Goal: Task Accomplishment & Management: Use online tool/utility

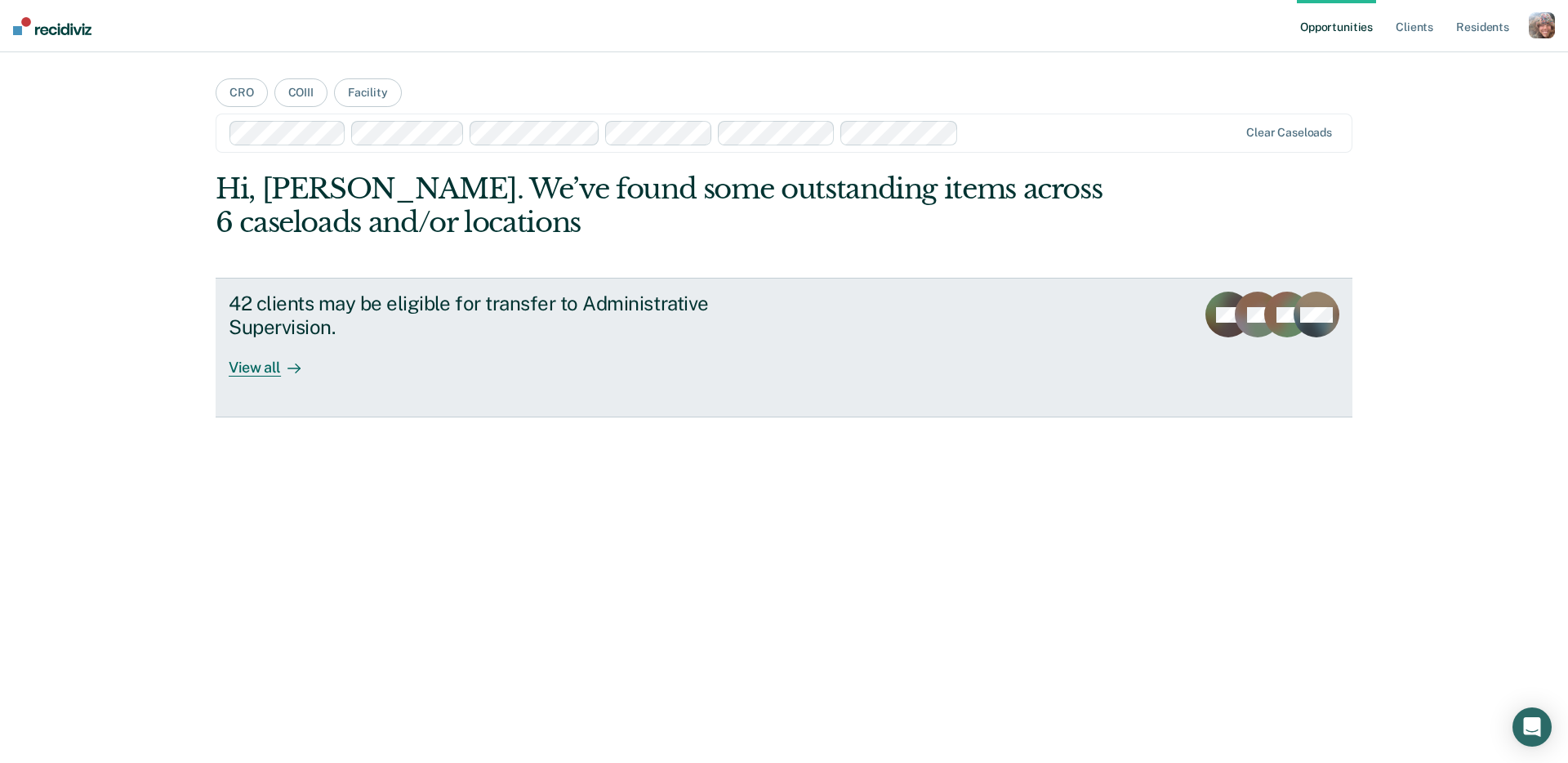
click at [718, 314] on div "42 clients may be eligible for transfer to Administrative Supervision." at bounding box center [514, 315] width 573 height 48
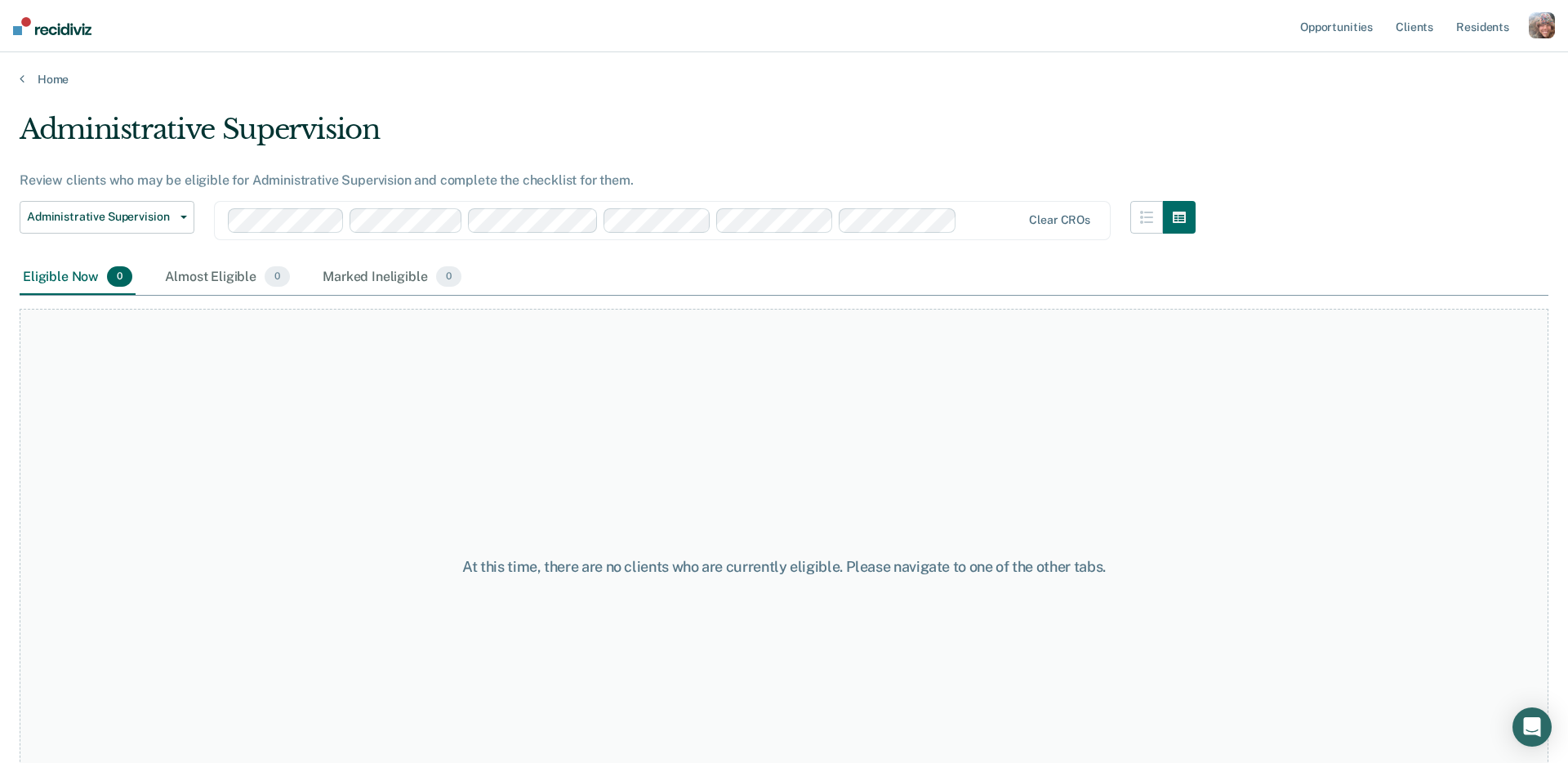
drag, startPoint x: 345, startPoint y: 282, endPoint x: 294, endPoint y: 285, distance: 51.1
click at [345, 282] on div "Marked Ineligible 0" at bounding box center [392, 277] width 146 height 36
click at [228, 275] on div "Almost Eligible 0" at bounding box center [227, 277] width 132 height 36
click at [75, 280] on div "Eligible Now 0" at bounding box center [78, 277] width 116 height 36
click at [1374, 119] on div "Administrative Supervision Review clients who may be eligible for Administrativ…" at bounding box center [784, 376] width 1528 height 528
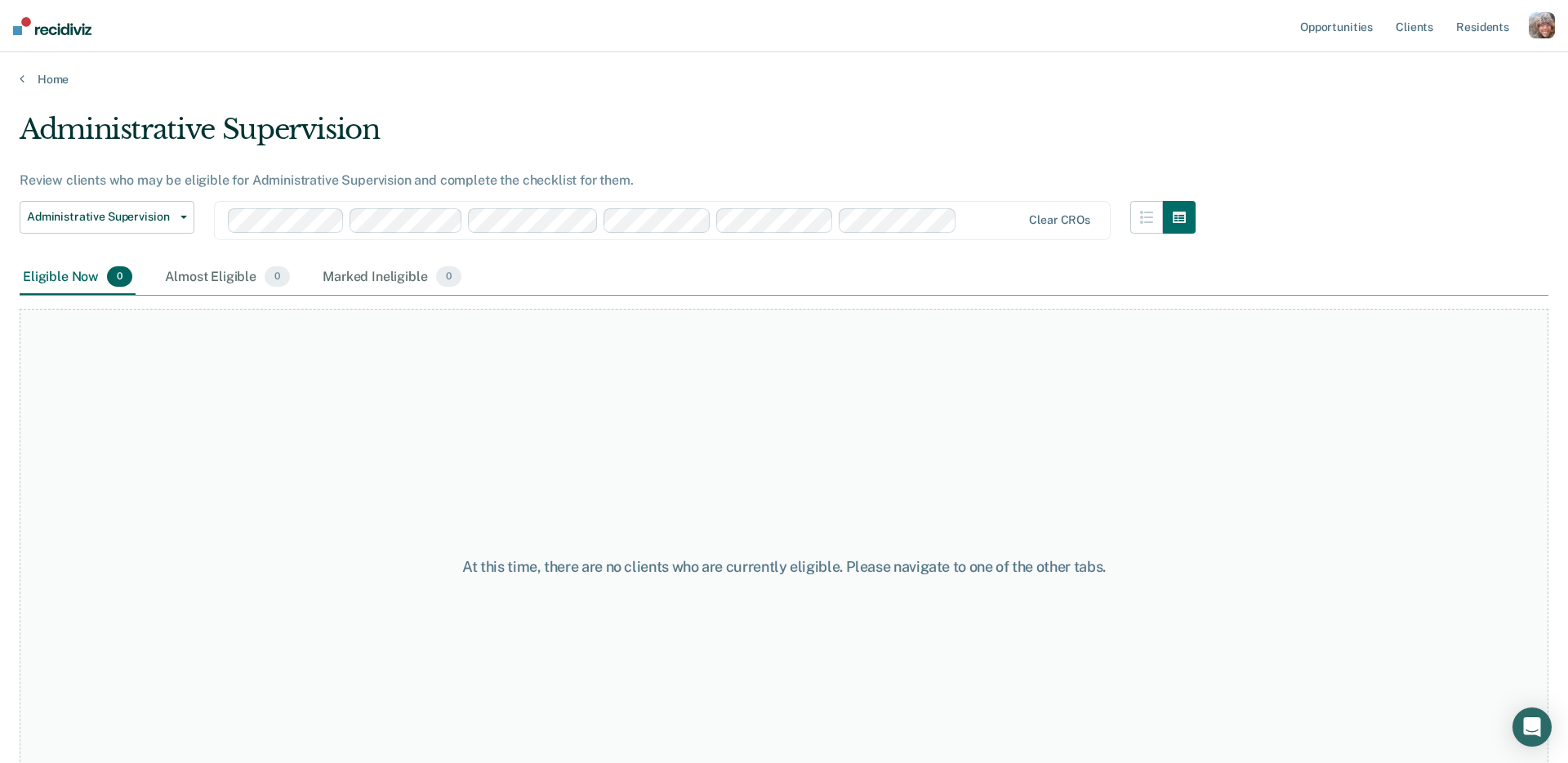
click at [1534, 30] on div "button" at bounding box center [1541, 25] width 26 height 26
click at [1465, 66] on link "Profile" at bounding box center [1476, 67] width 132 height 14
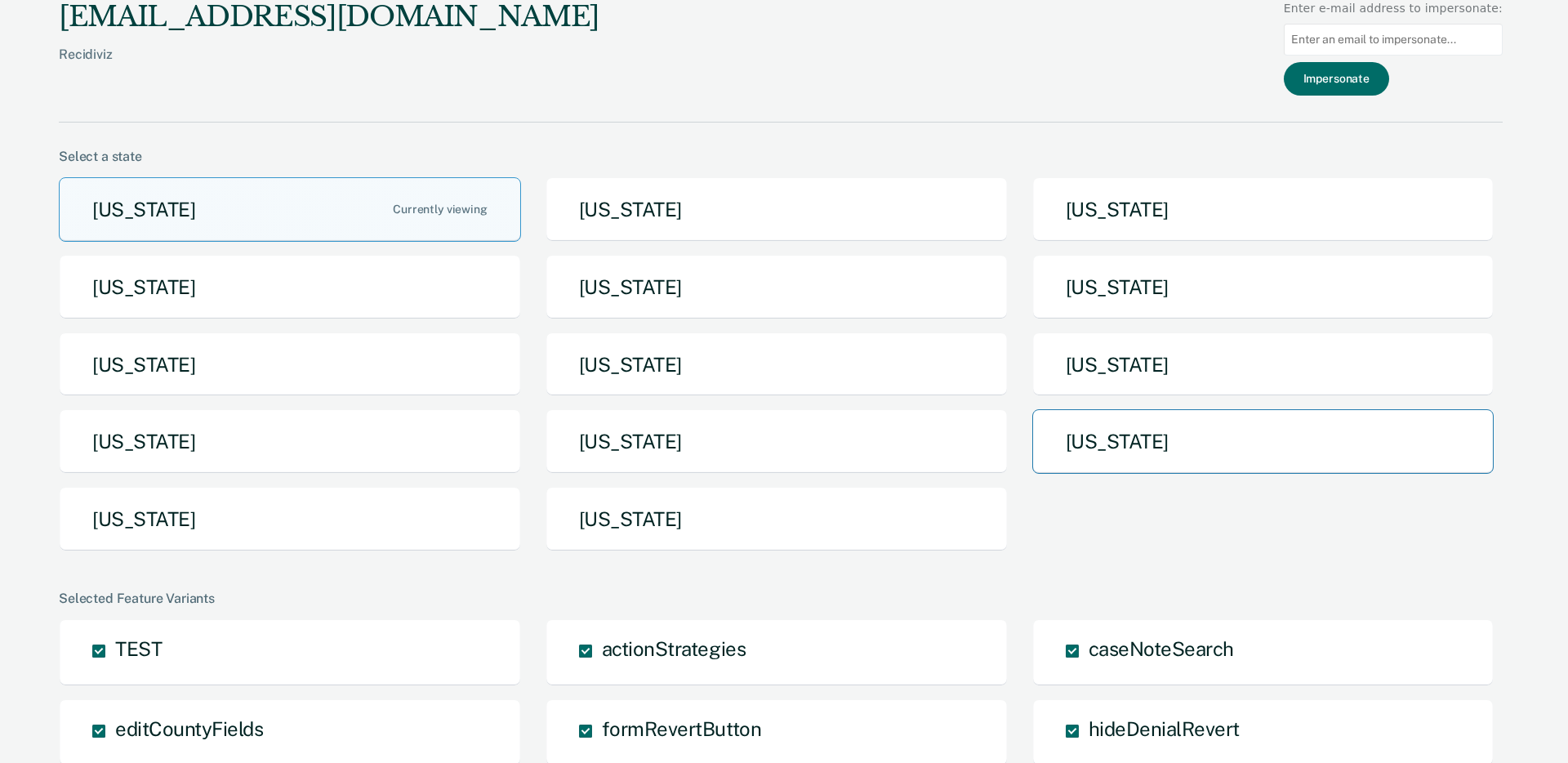
click at [1117, 451] on button "[US_STATE]" at bounding box center [1263, 441] width 463 height 65
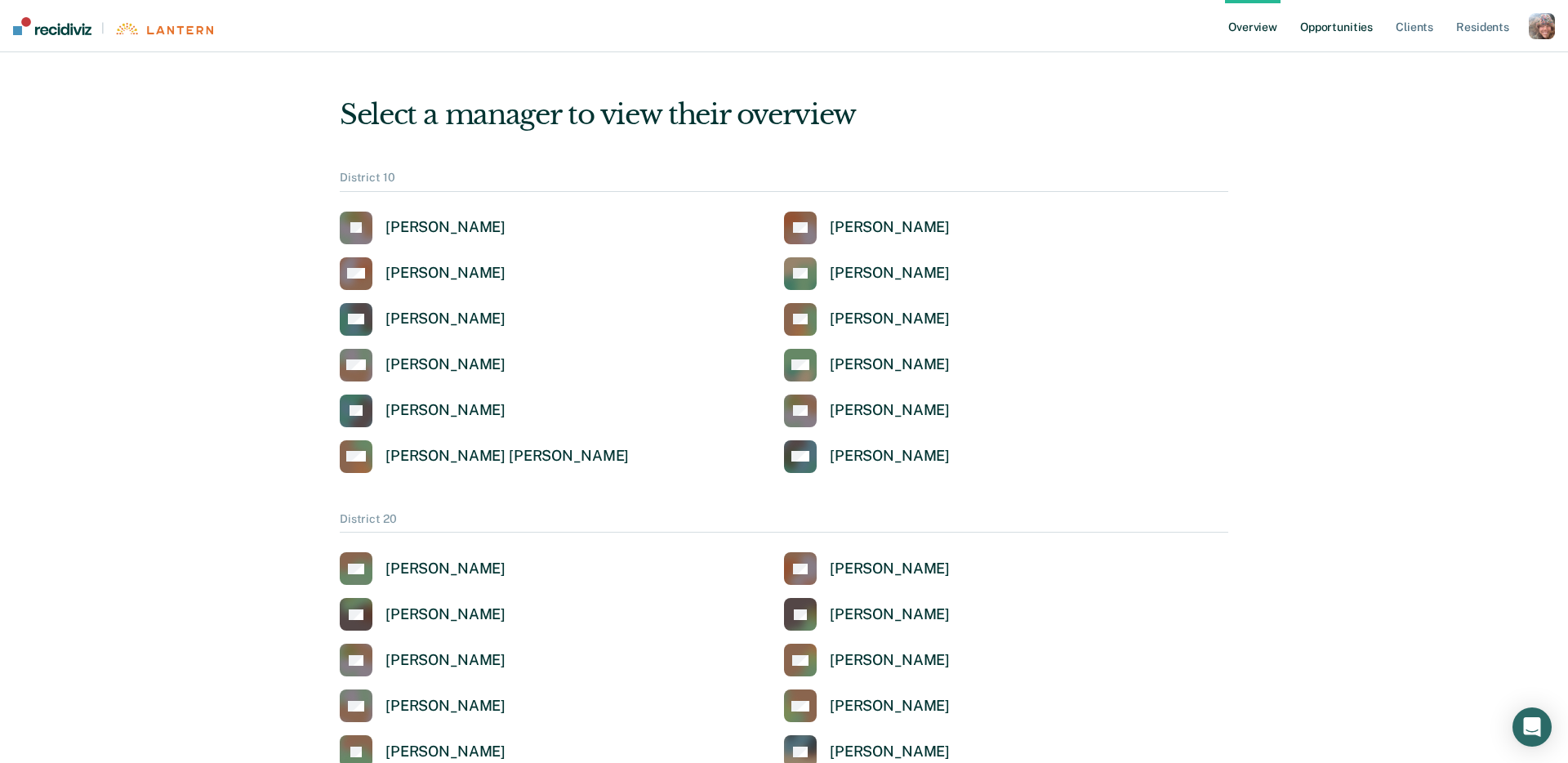
click at [1354, 23] on link "Opportunities" at bounding box center [1336, 26] width 79 height 52
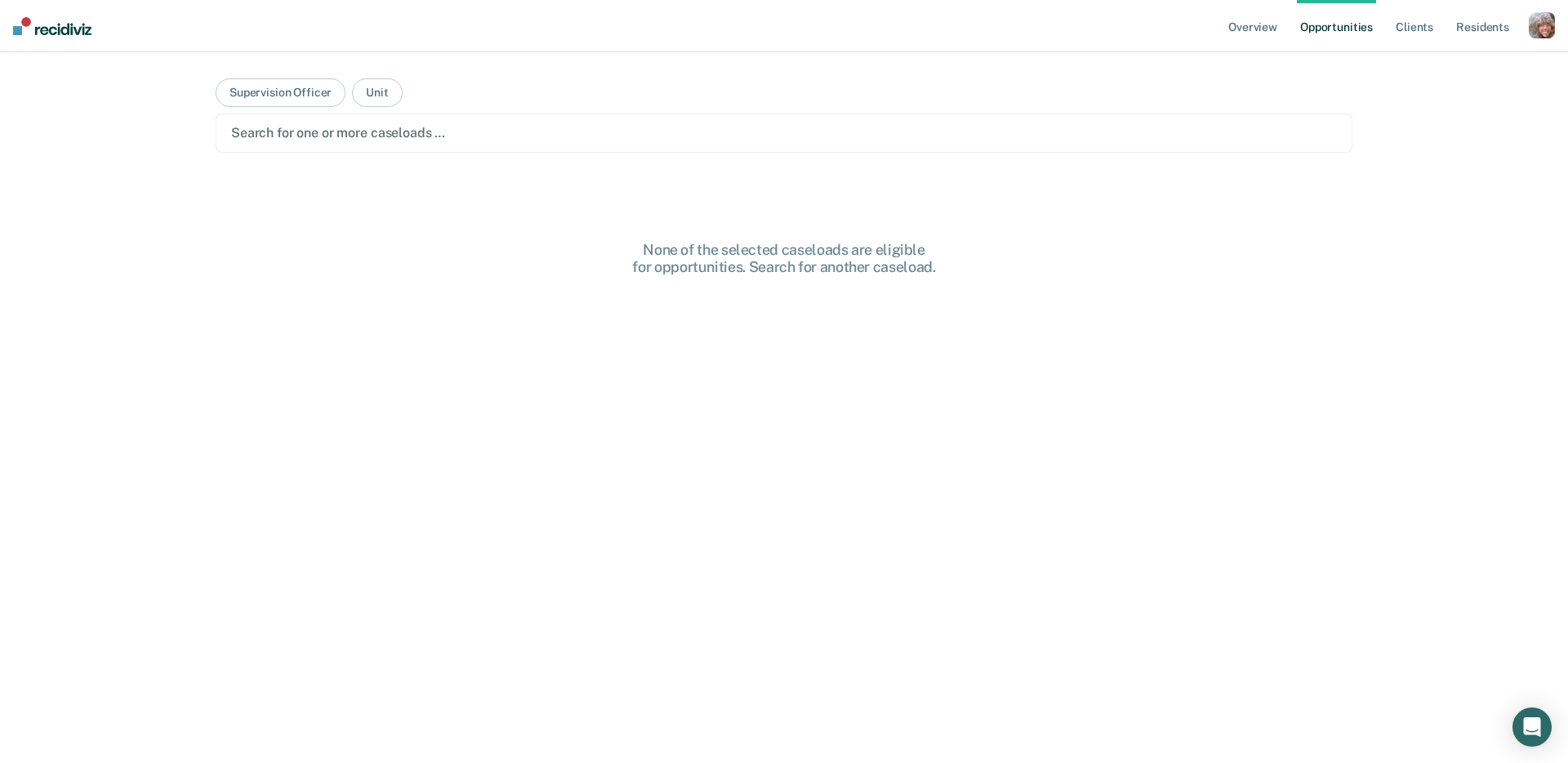
click at [611, 141] on div at bounding box center [784, 133] width 1105 height 19
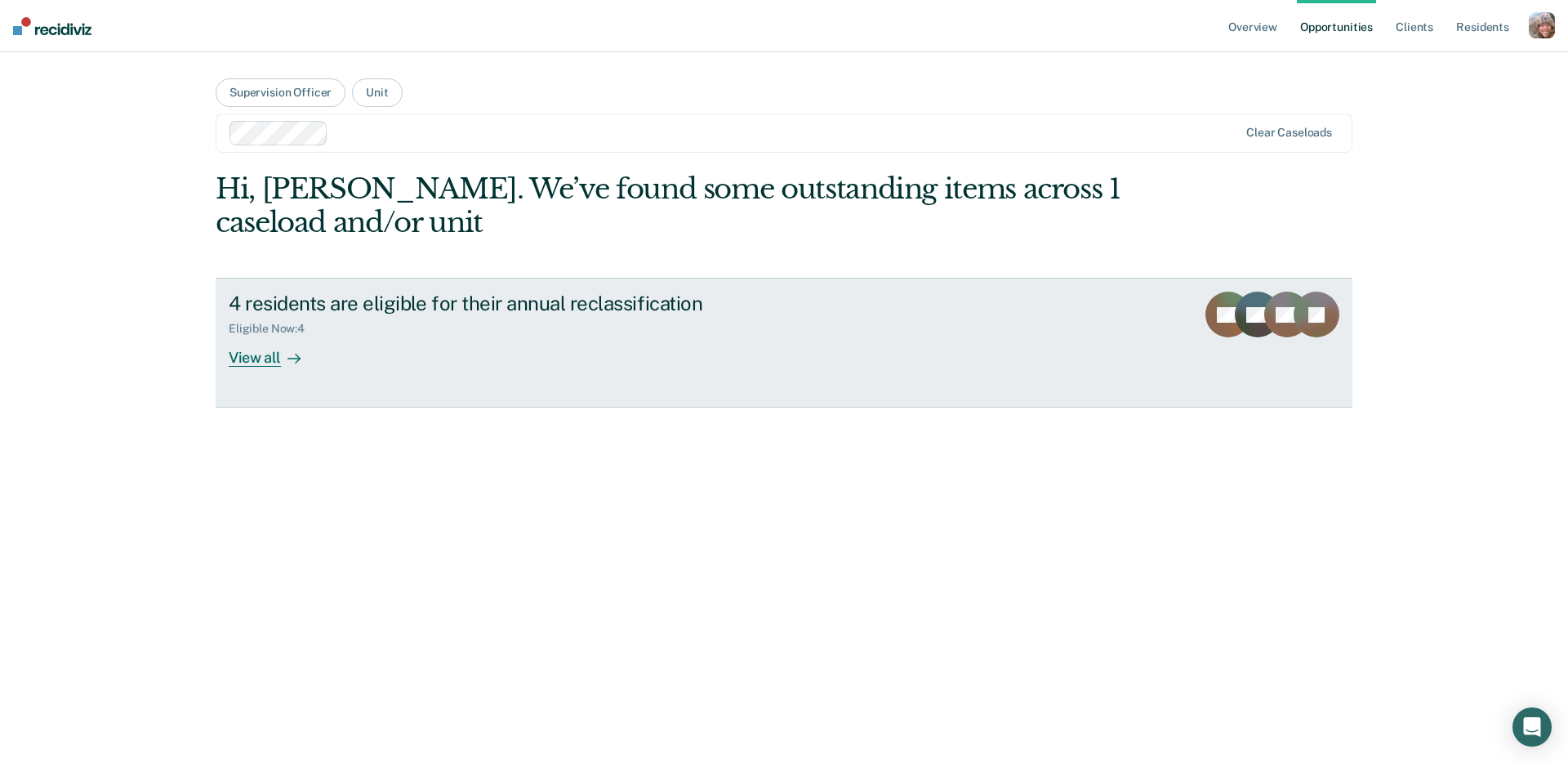
click at [598, 309] on div "4 residents are eligible for their annual reclassification" at bounding box center [514, 303] width 573 height 24
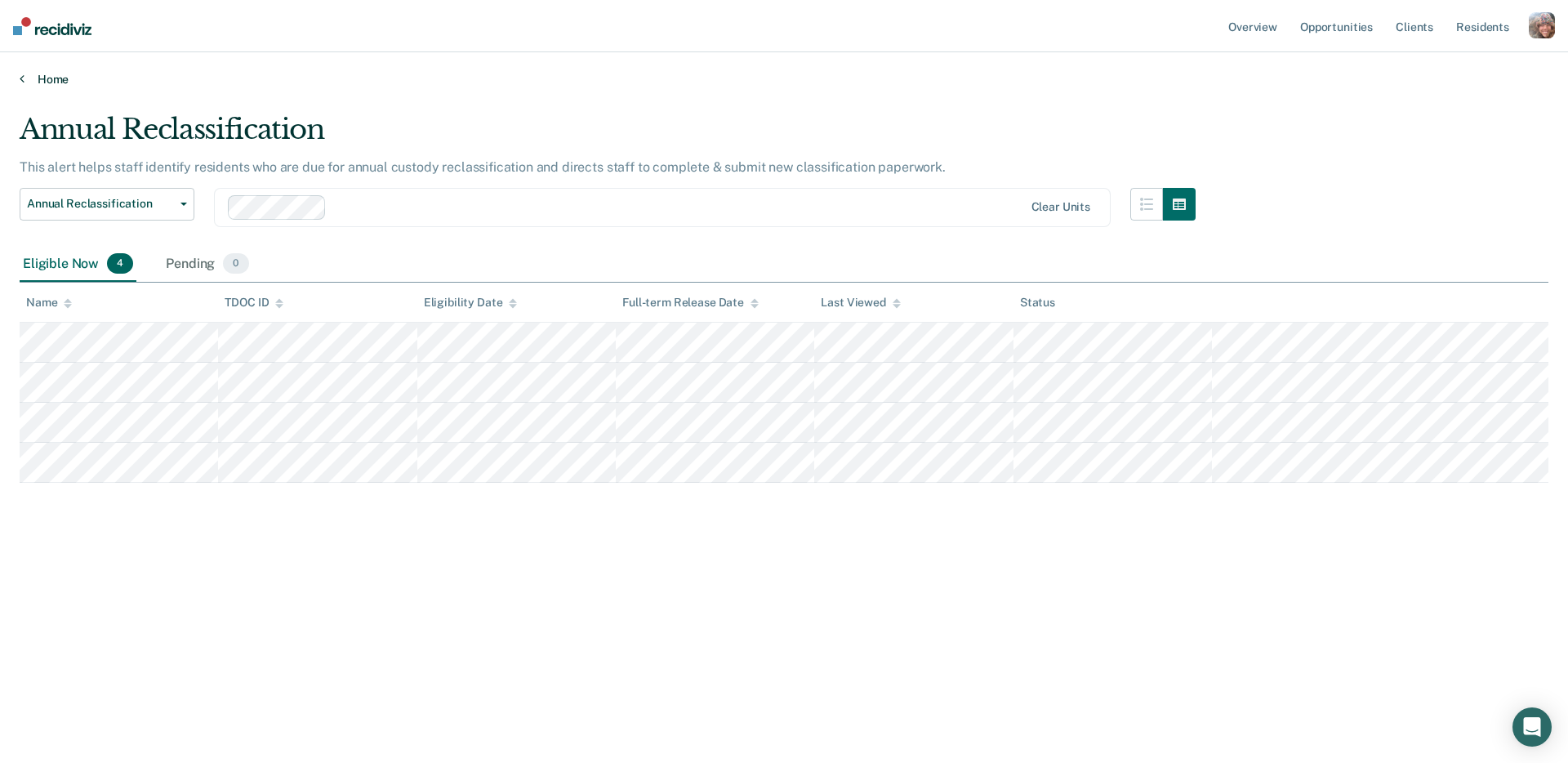
click at [707, 78] on link "Home" at bounding box center [784, 79] width 1528 height 15
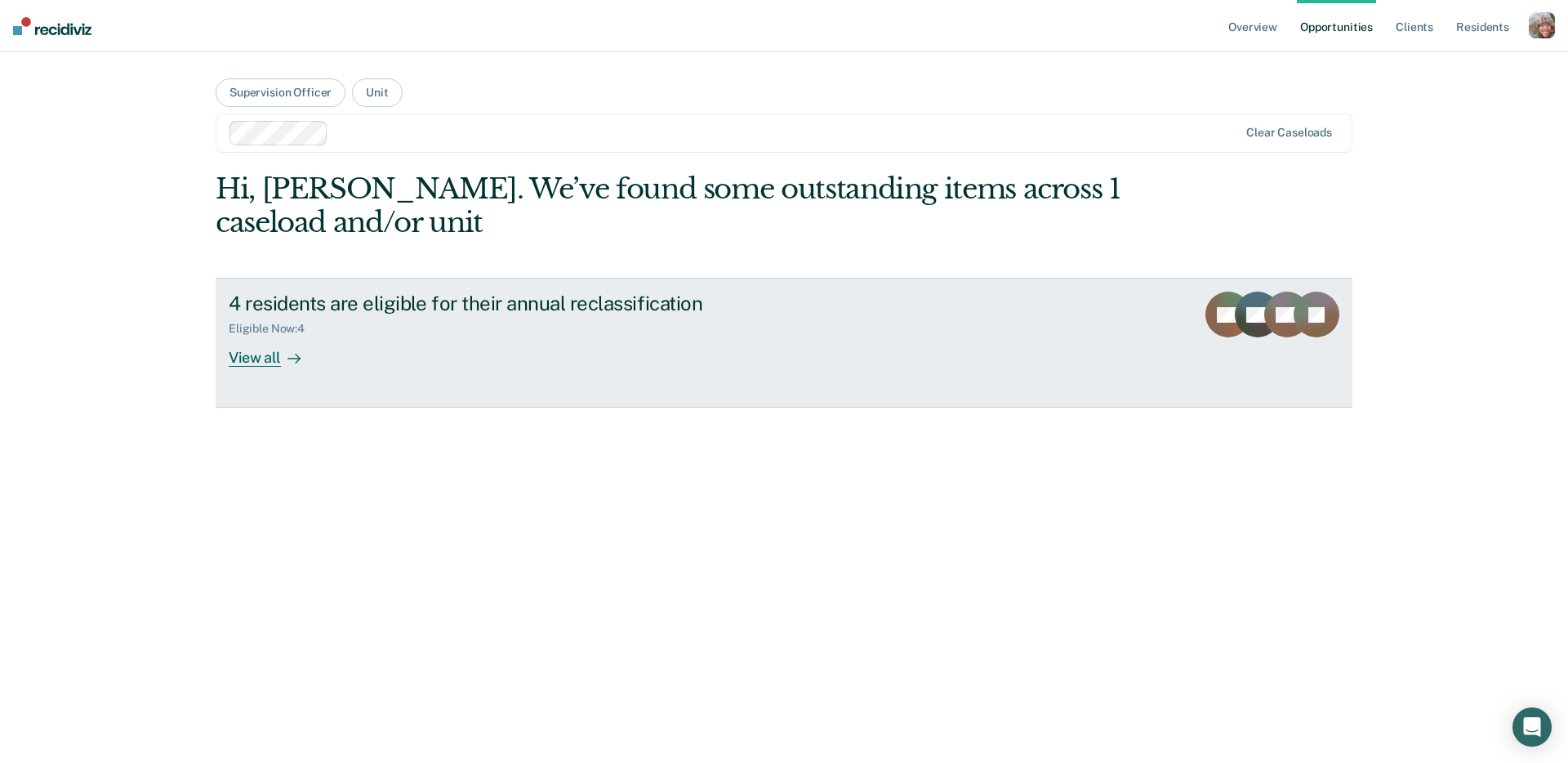
click at [414, 312] on div "4 residents are eligible for their annual reclassification" at bounding box center [514, 303] width 573 height 24
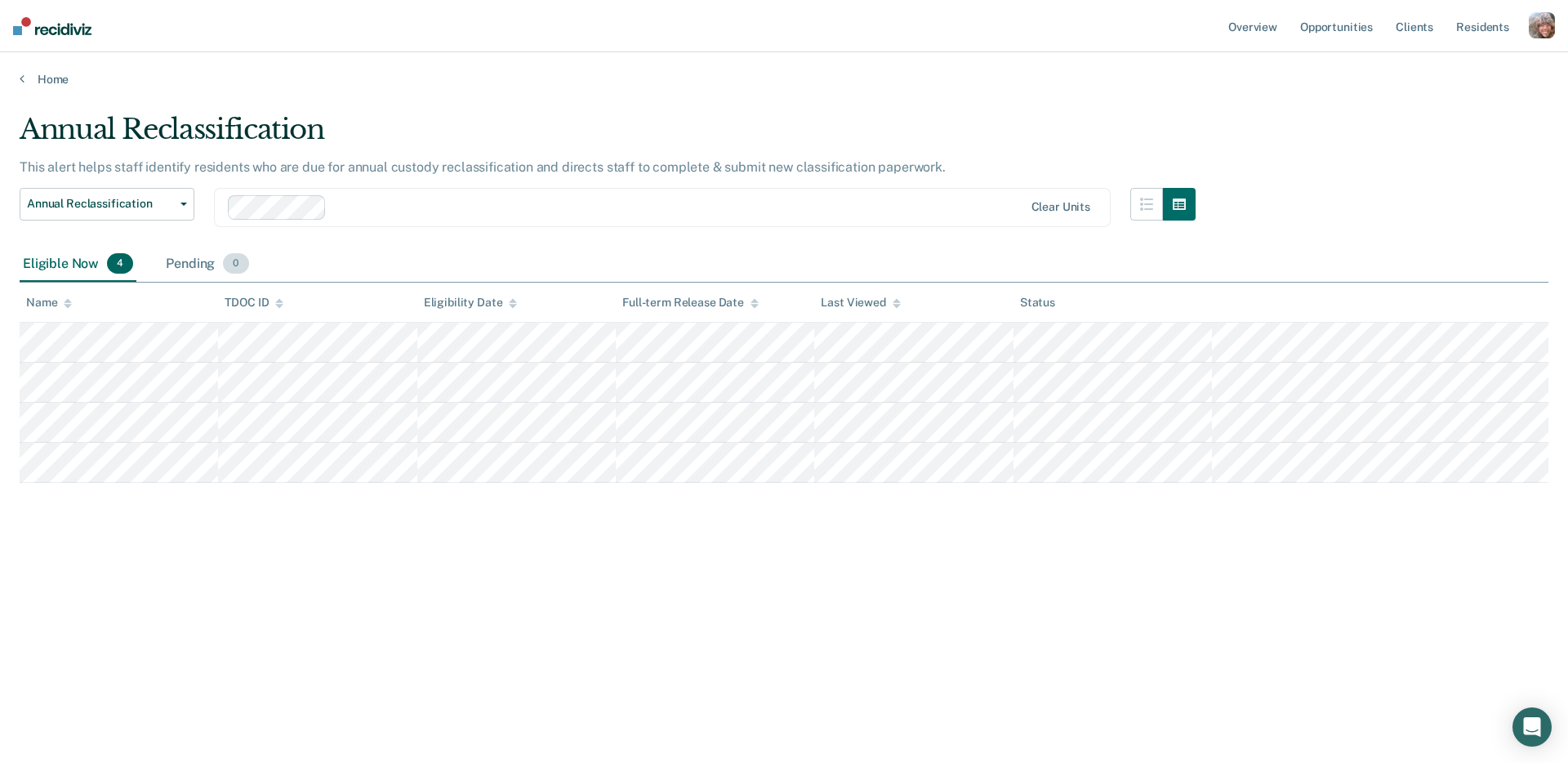
click at [205, 272] on div "Pending 0" at bounding box center [206, 264] width 89 height 36
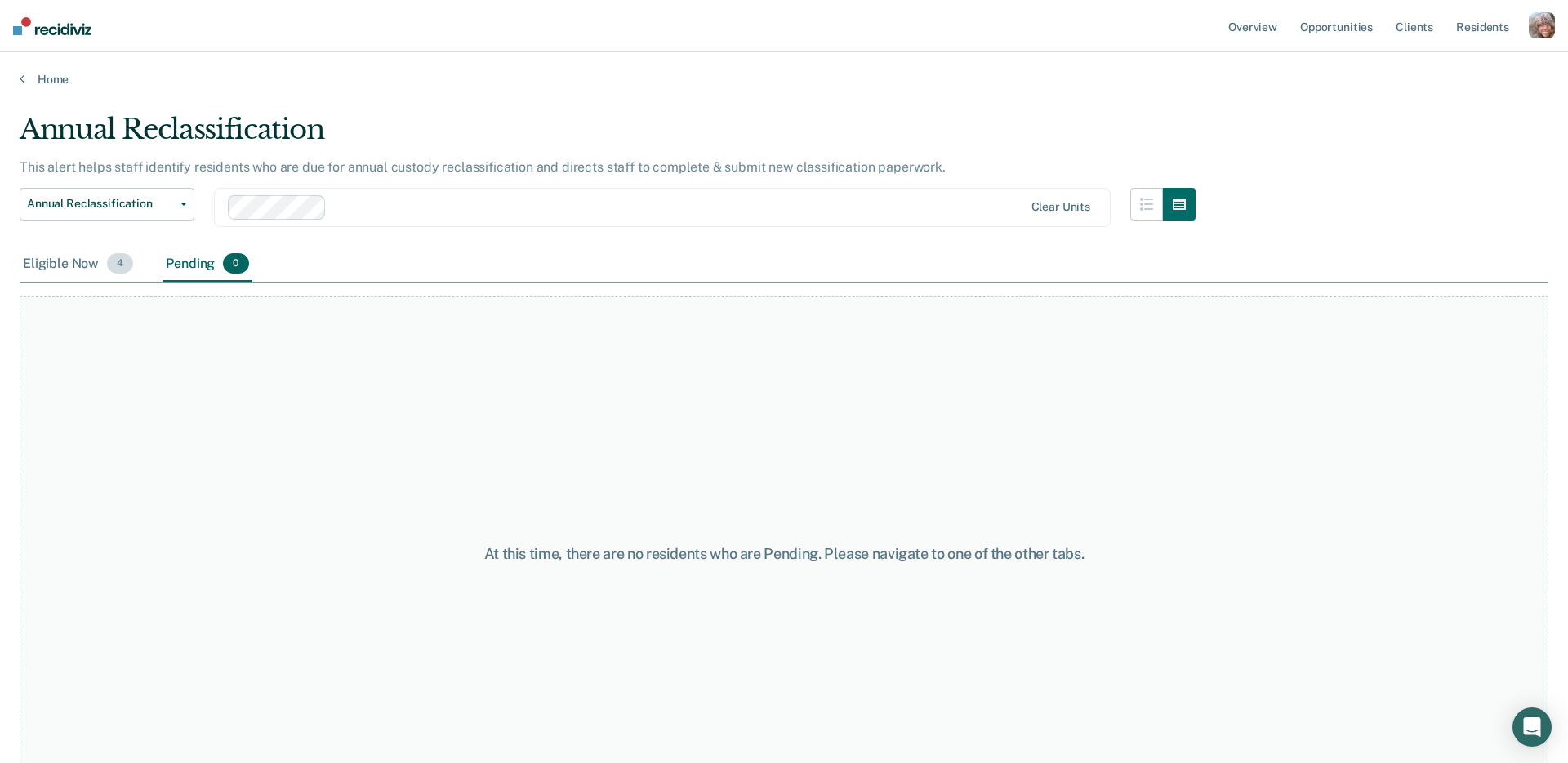
click at [61, 267] on div "Eligible Now 4" at bounding box center [78, 264] width 117 height 36
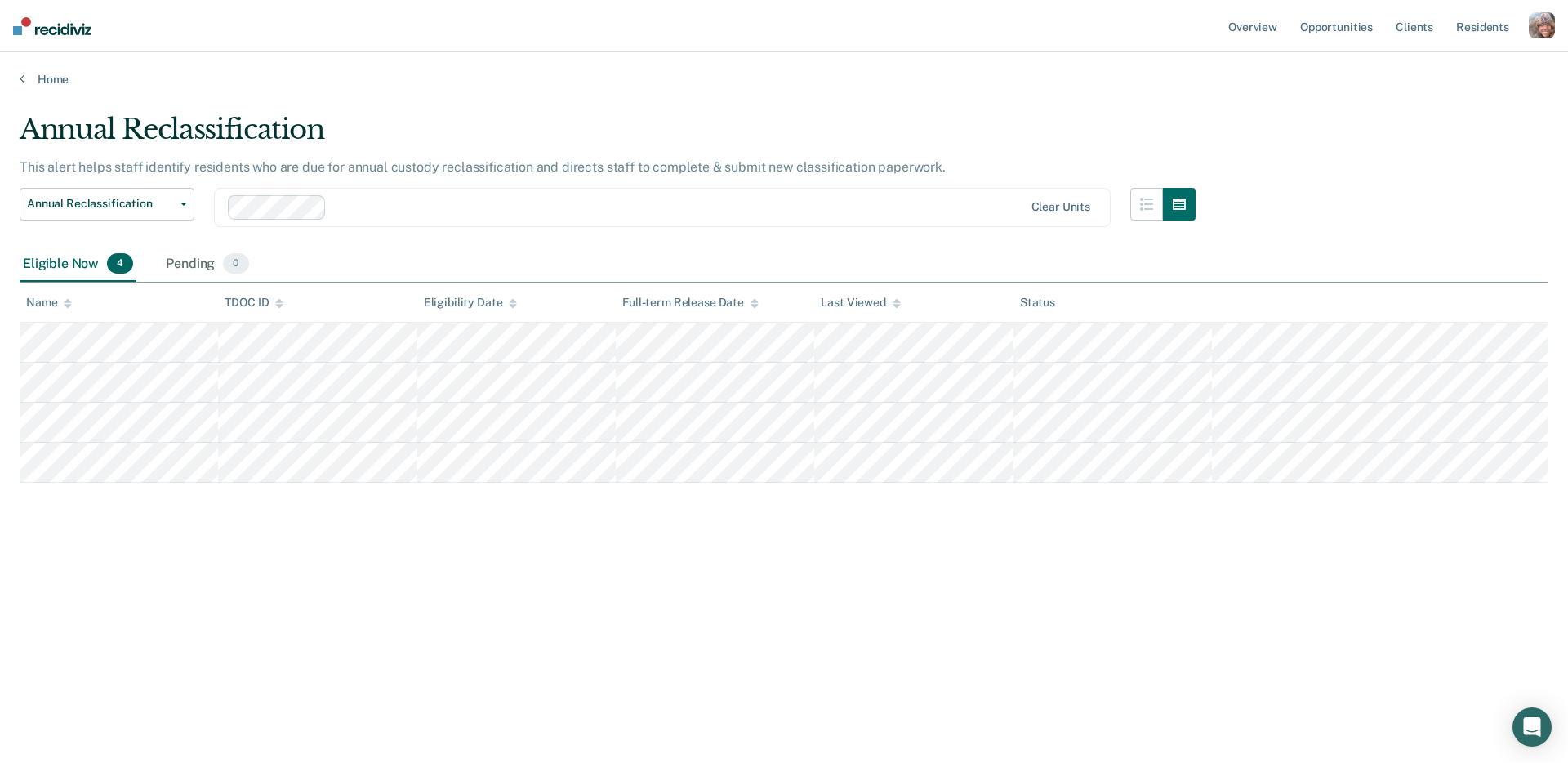
click at [394, 107] on main "Annual Reclassification This alert helps staff identify residents who are due f…" at bounding box center [784, 422] width 1568 height 671
click at [471, 161] on p "This alert helps staff identify residents who are due for annual custody reclas…" at bounding box center [482, 168] width 926 height 16
click at [1547, 28] on div "button" at bounding box center [1541, 25] width 26 height 26
drag, startPoint x: 1197, startPoint y: 131, endPoint x: 901, endPoint y: 29, distance: 313.1
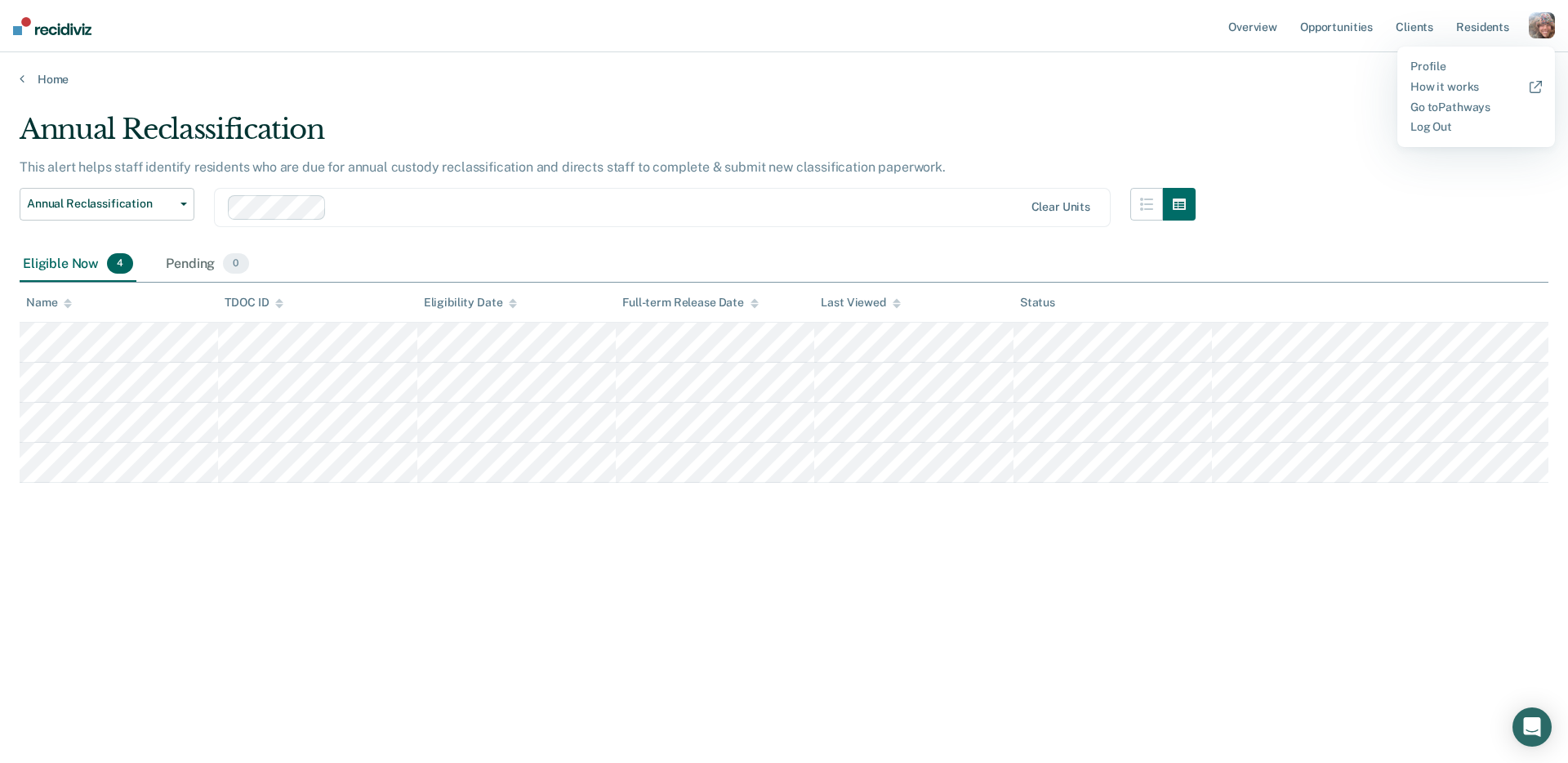
click at [1191, 127] on div "Annual Reclassification This alert helps staff identify residents who are due f…" at bounding box center [784, 376] width 1528 height 528
click at [1540, 29] on div "button" at bounding box center [1541, 25] width 26 height 26
click at [1446, 70] on link "Profile" at bounding box center [1476, 67] width 132 height 14
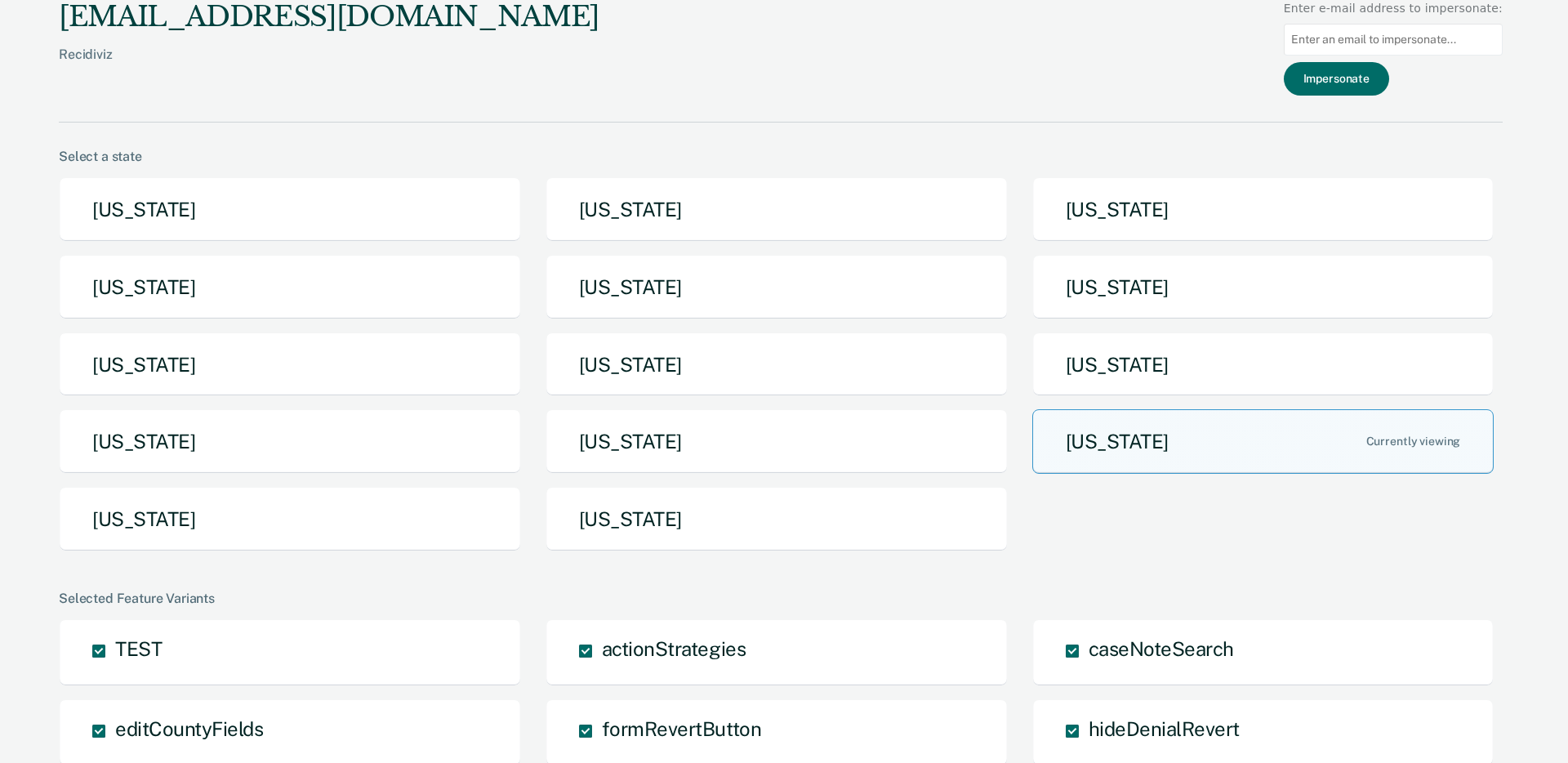
click at [243, 196] on button "[US_STATE]" at bounding box center [290, 209] width 463 height 65
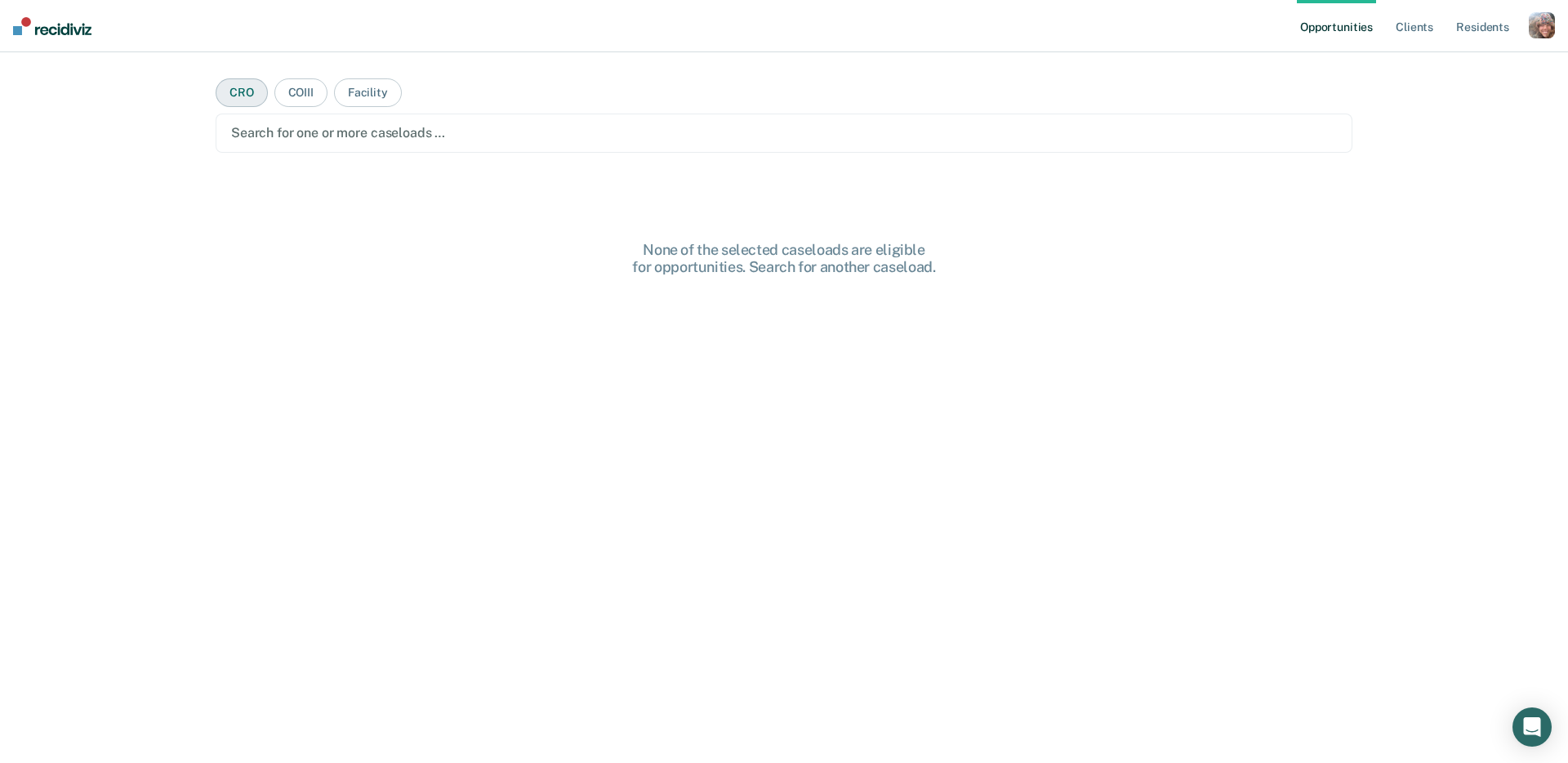
click at [244, 93] on button "CRO" at bounding box center [241, 93] width 52 height 29
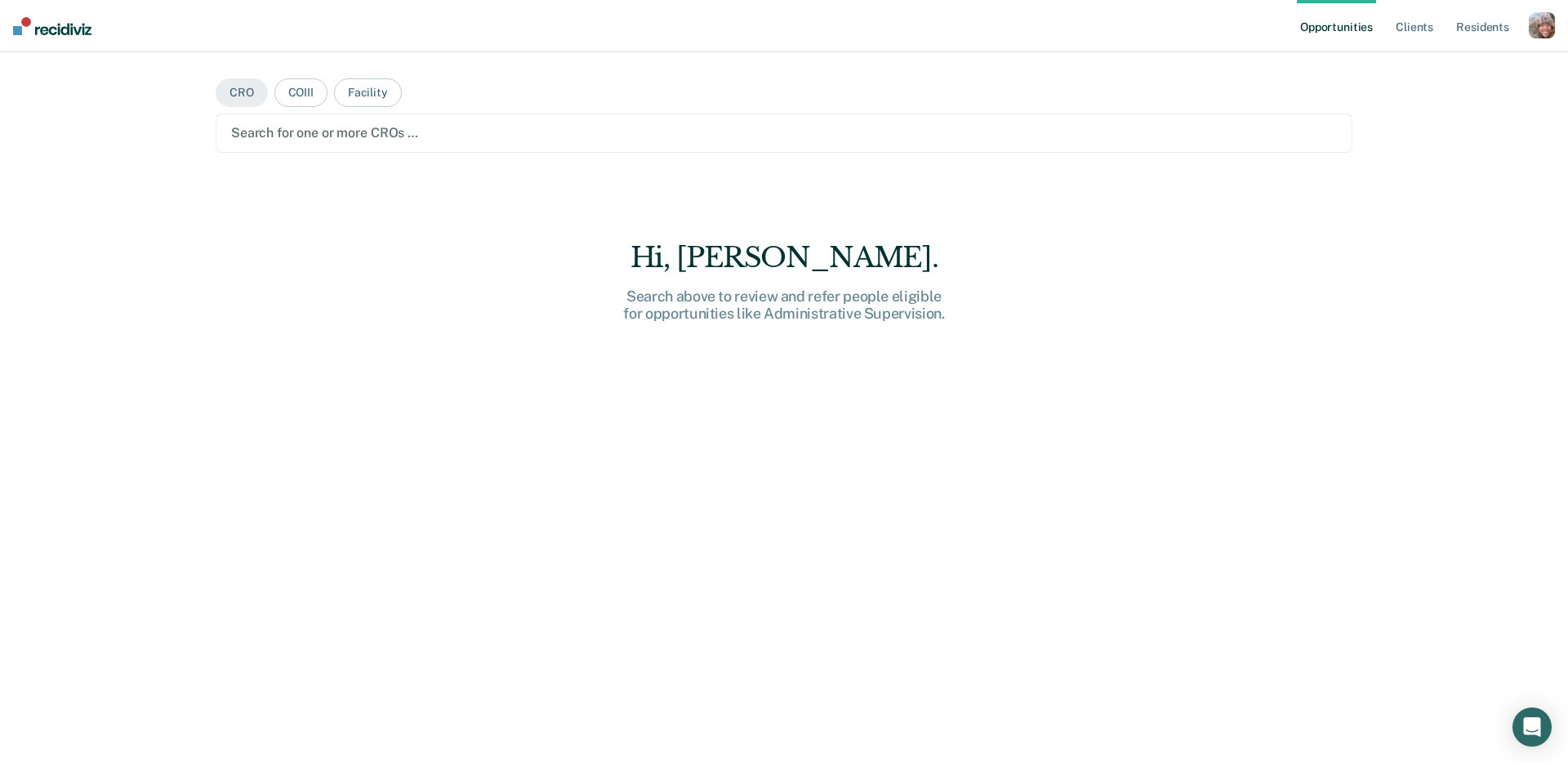
click at [320, 147] on div "Search for one or more CROs …" at bounding box center [784, 133] width 1136 height 39
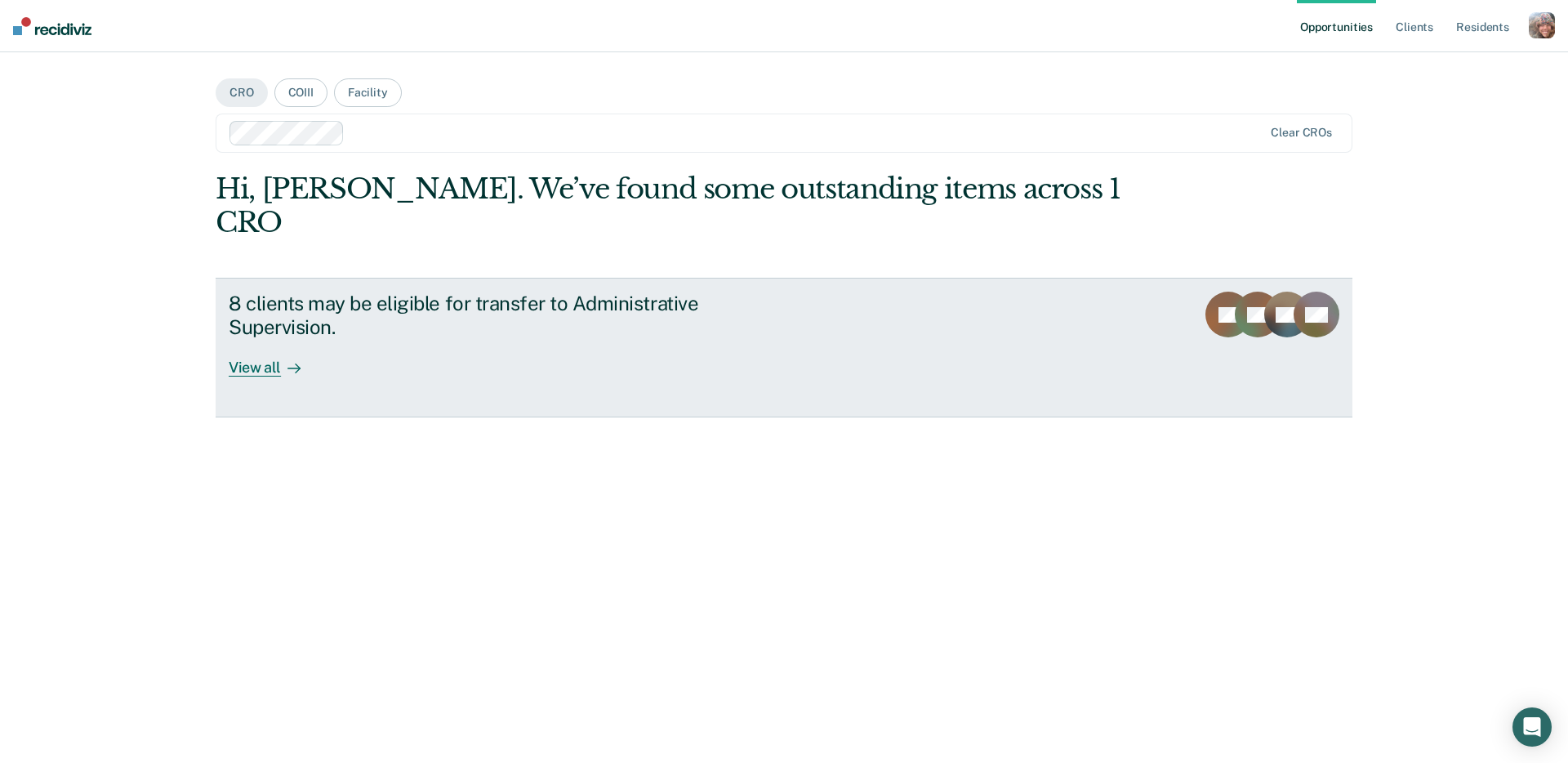
click at [526, 313] on div "8 clients may be eligible for transfer to Administrative Supervision. View all" at bounding box center [534, 333] width 612 height 85
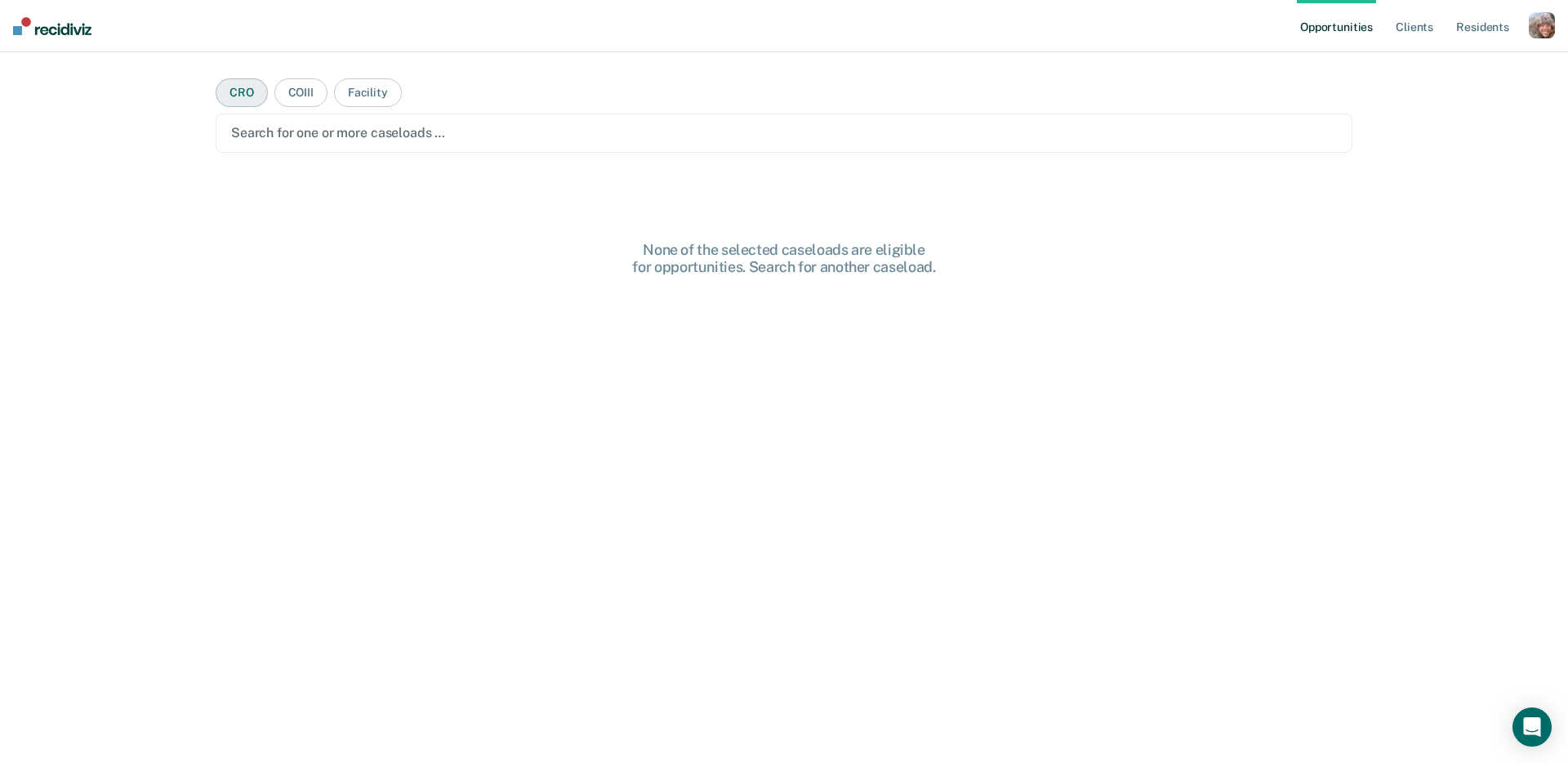
click at [250, 98] on button "CRO" at bounding box center [241, 93] width 52 height 29
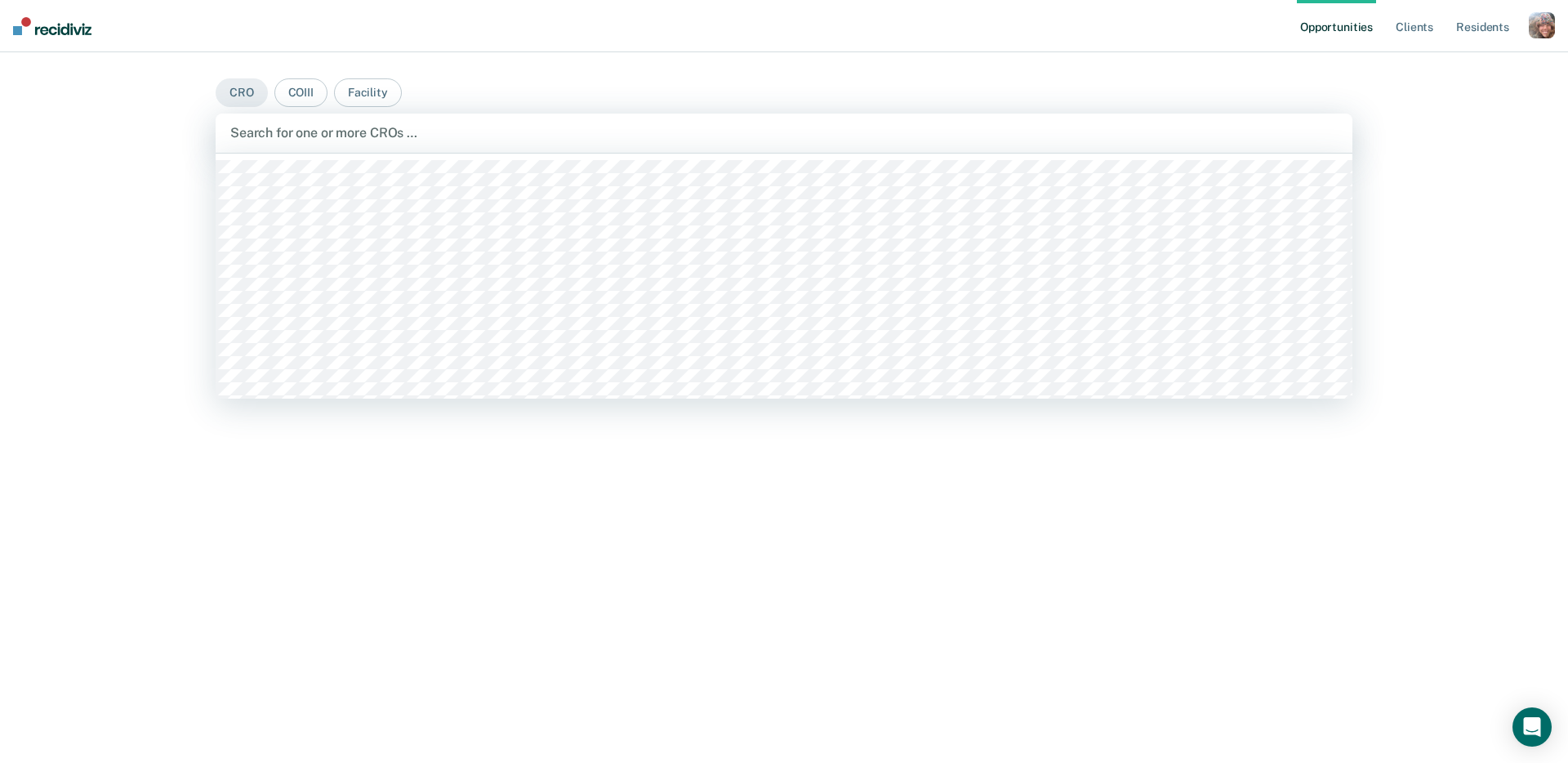
click at [291, 125] on div at bounding box center [784, 133] width 1107 height 19
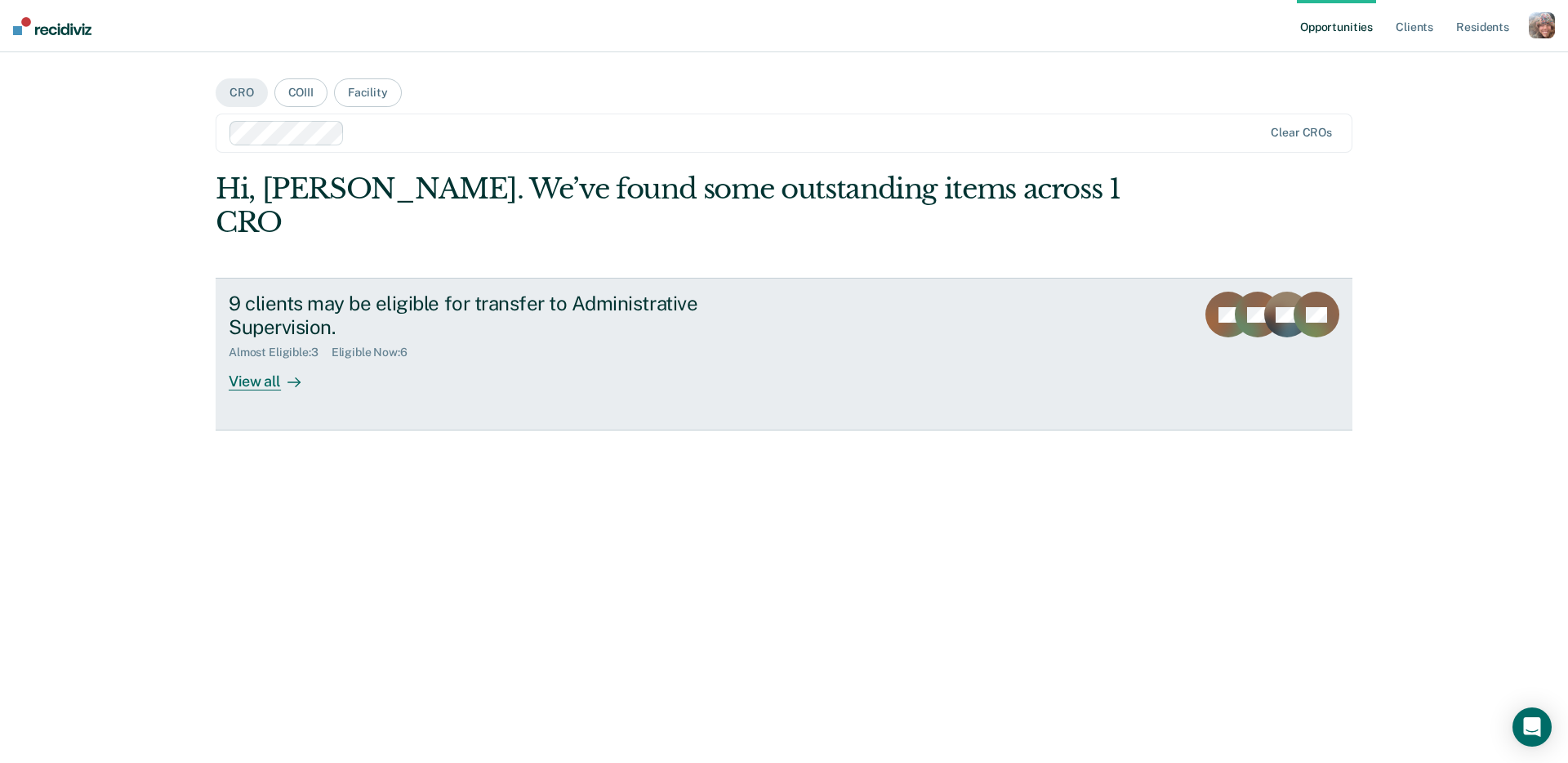
click at [498, 300] on div "9 clients may be eligible for transfer to Administrative Supervision." at bounding box center [514, 315] width 573 height 48
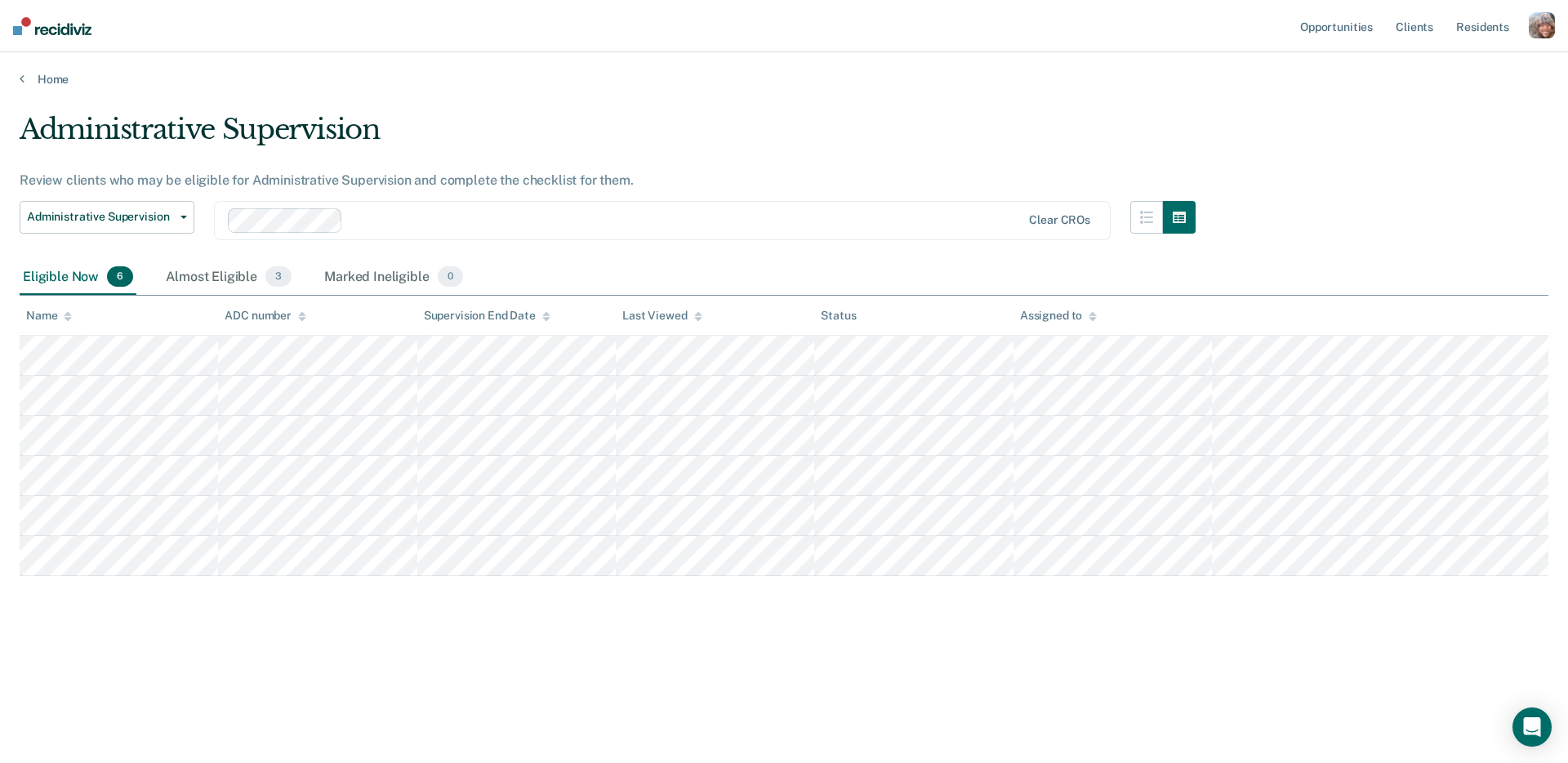
drag, startPoint x: 537, startPoint y: 184, endPoint x: 581, endPoint y: 183, distance: 44.0
click at [538, 184] on div "Review clients who may be eligible for Administrative Supervision and complete …" at bounding box center [608, 181] width 1176 height 16
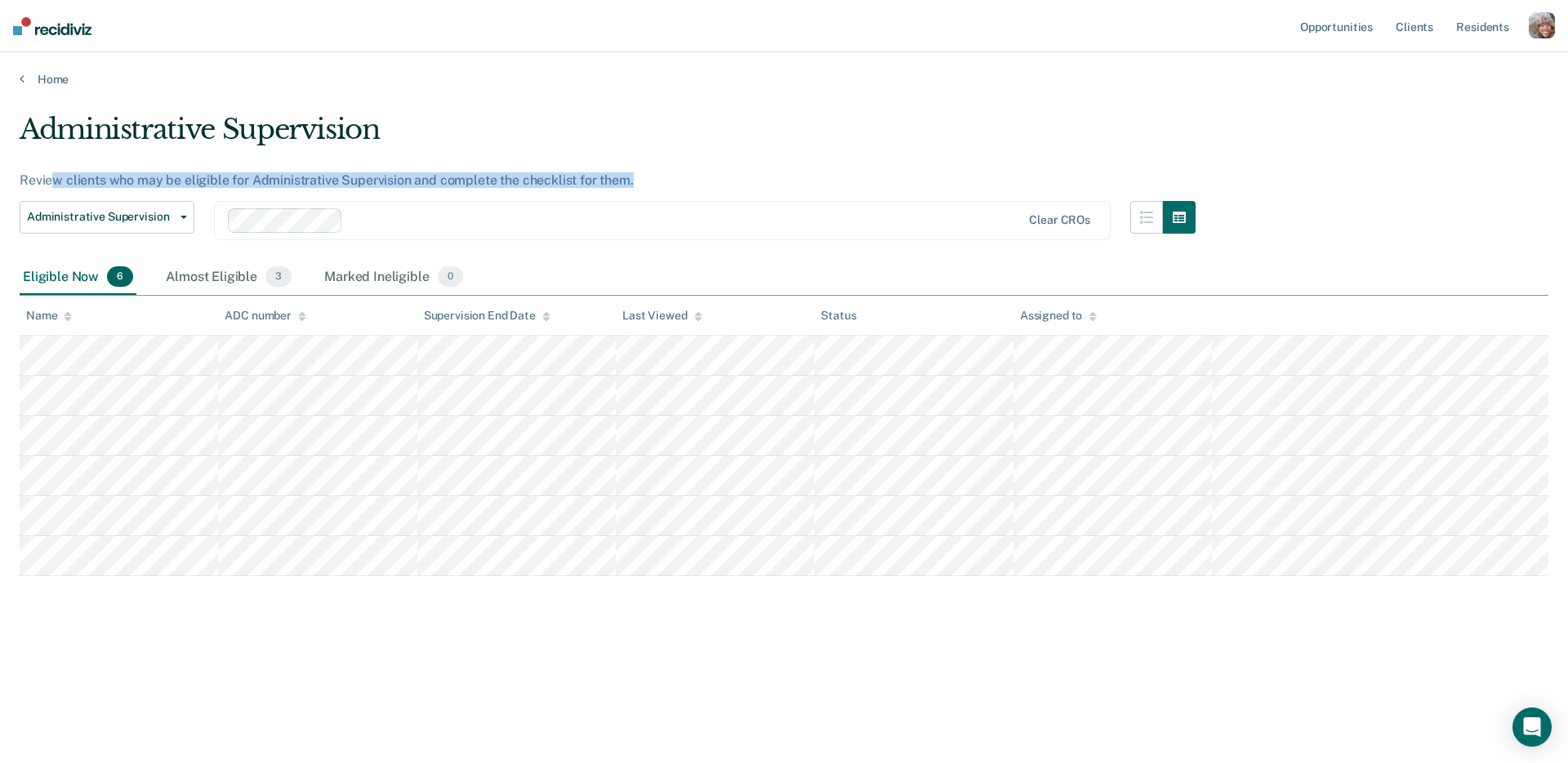
drag, startPoint x: 642, startPoint y: 183, endPoint x: 52, endPoint y: 182, distance: 590.0
click at [52, 182] on div "Review clients who may be eligible for Administrative Supervision and complete …" at bounding box center [608, 181] width 1176 height 16
